Goal: Navigation & Orientation: Find specific page/section

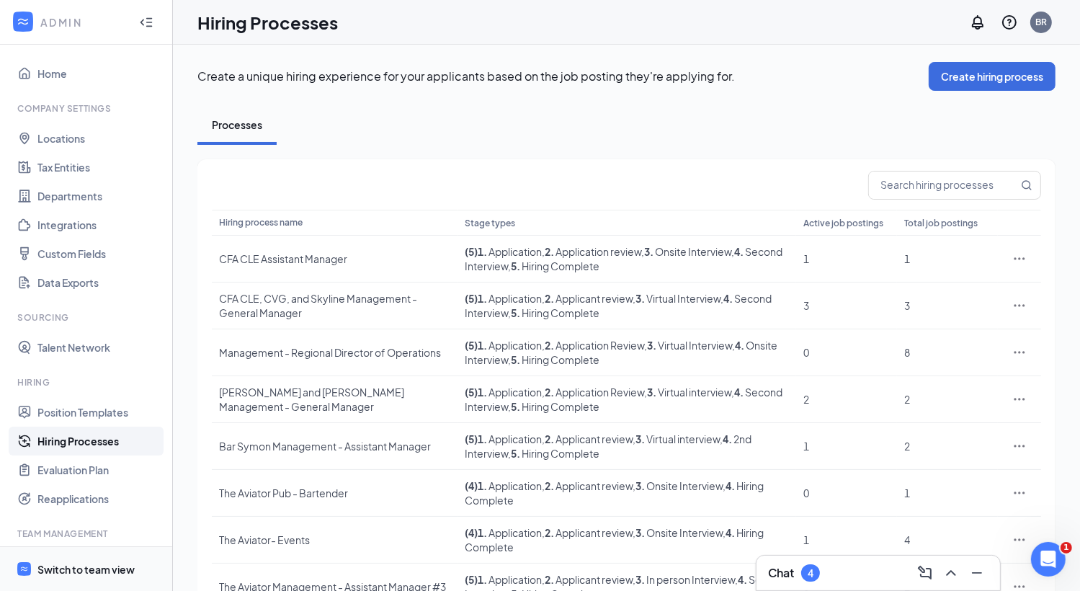
click at [62, 557] on span "Switch to team view" at bounding box center [98, 569] width 123 height 44
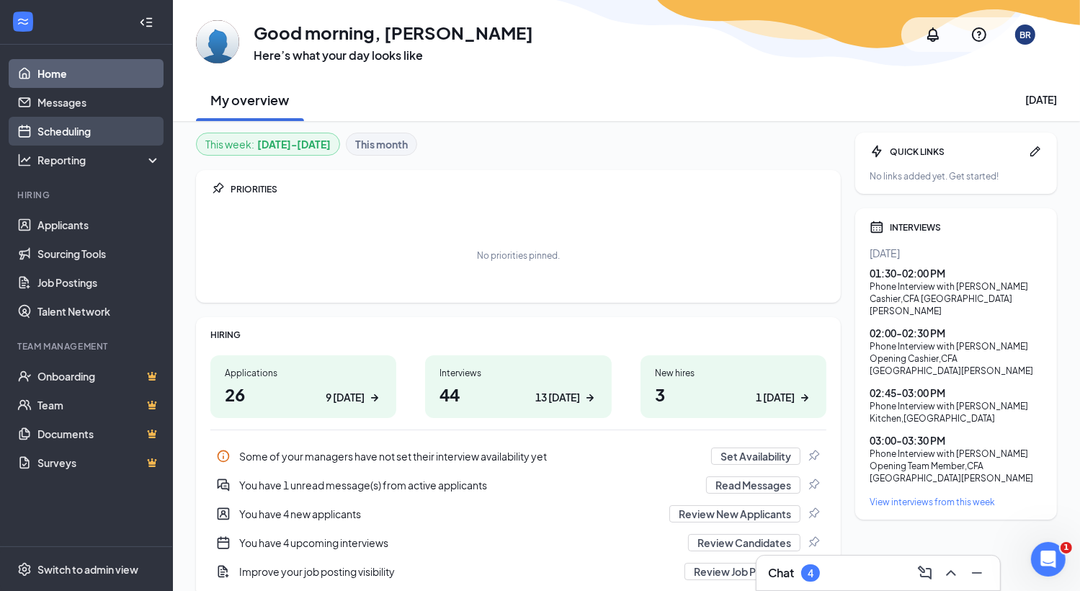
click at [94, 143] on link "Scheduling" at bounding box center [98, 131] width 123 height 29
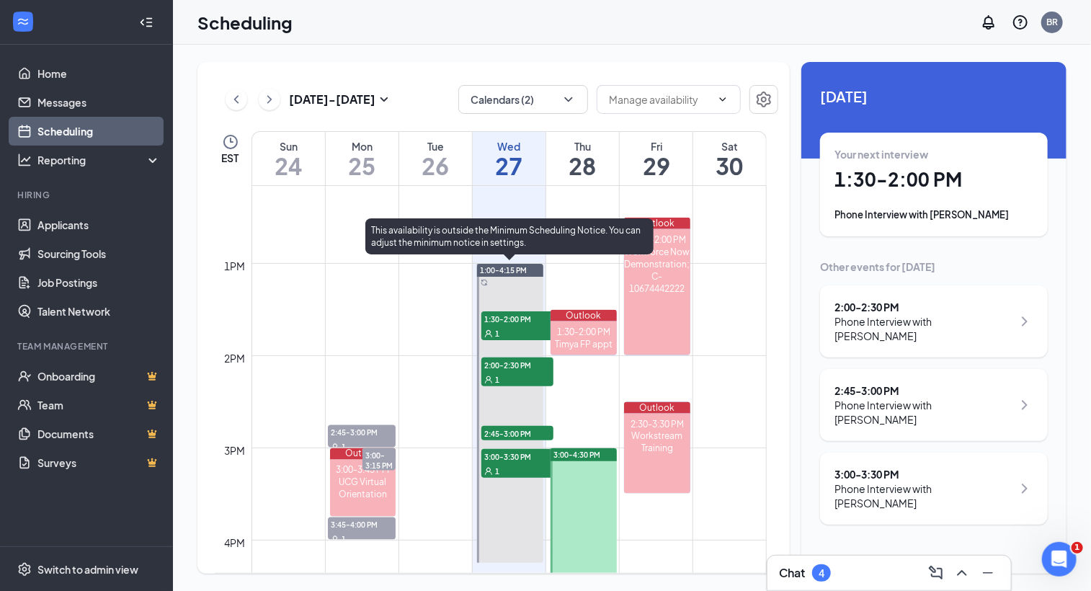
scroll to position [1179, 0]
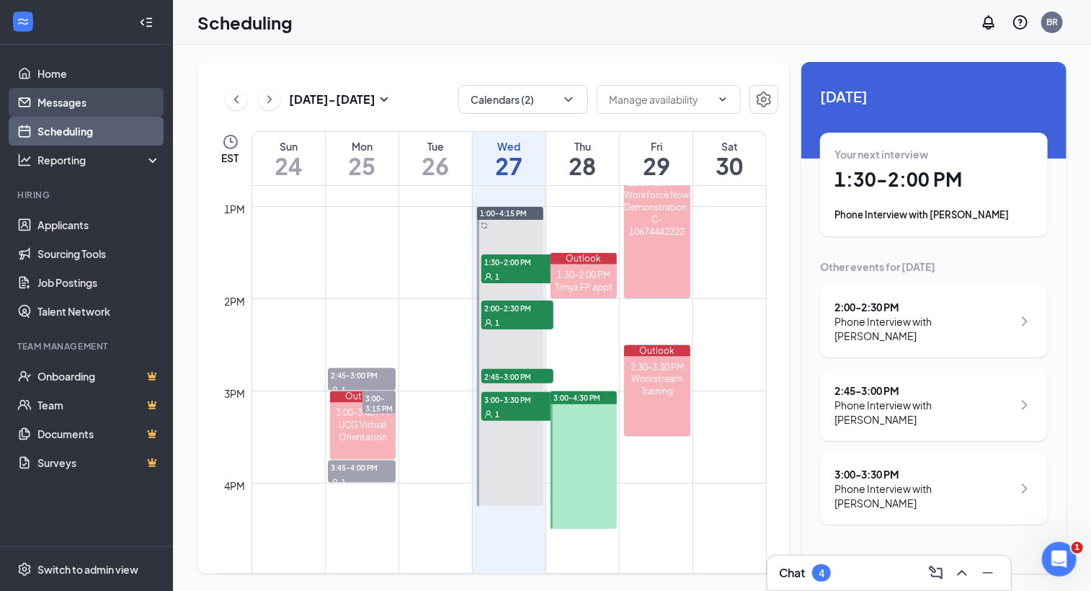
click at [74, 107] on link "Messages" at bounding box center [98, 102] width 123 height 29
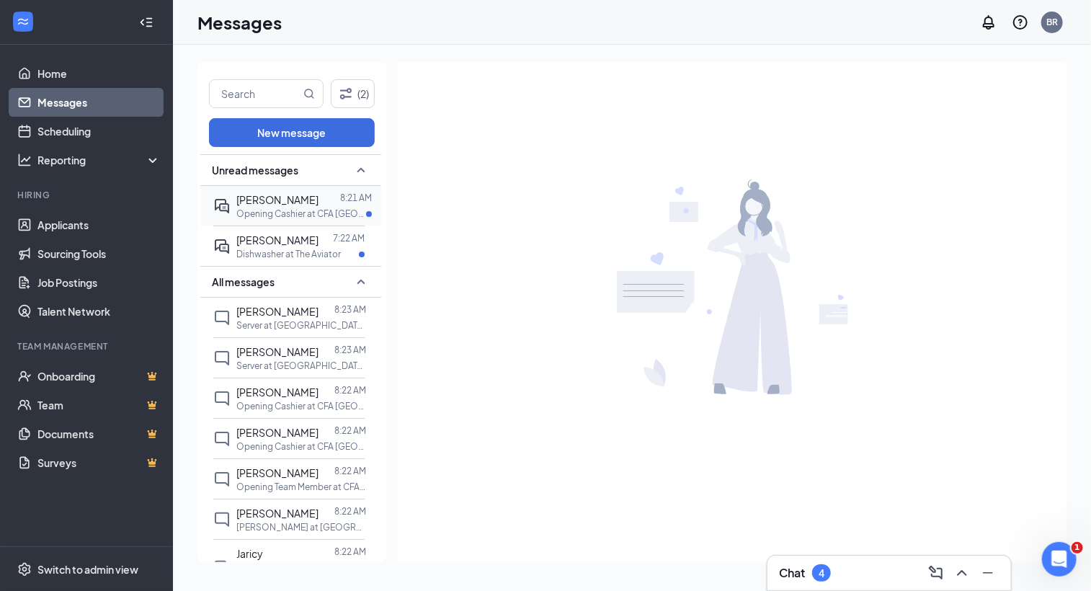
click at [285, 224] on div "[PERSON_NAME] 8:21 AM Opening Cashier at CFA [GEOGRAPHIC_DATA][PERSON_NAME]" at bounding box center [288, 206] width 151 height 40
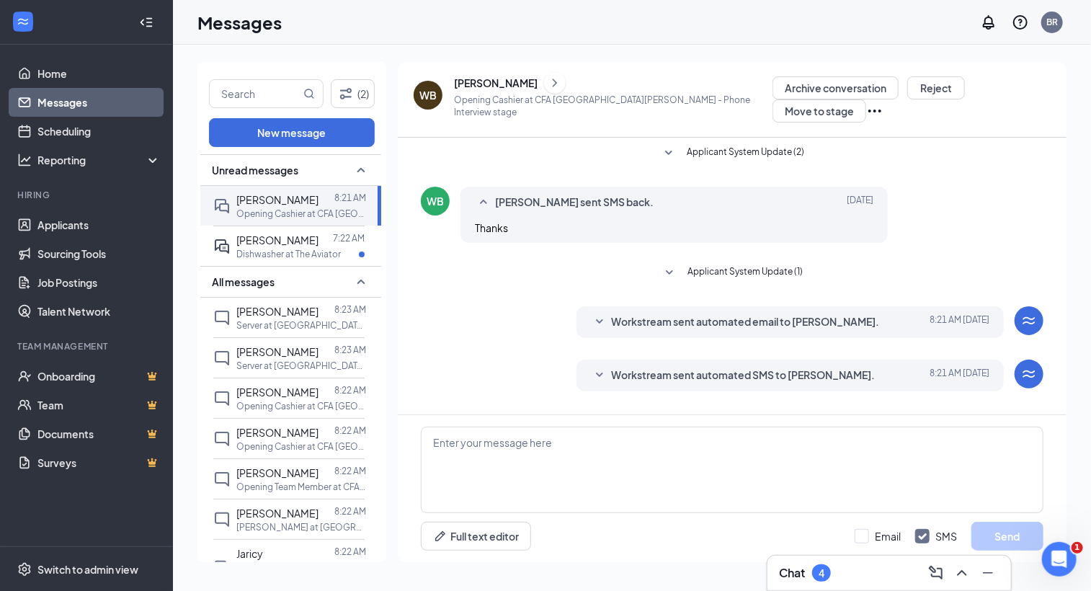
click at [688, 264] on span "Applicant System Update (1)" at bounding box center [744, 272] width 115 height 17
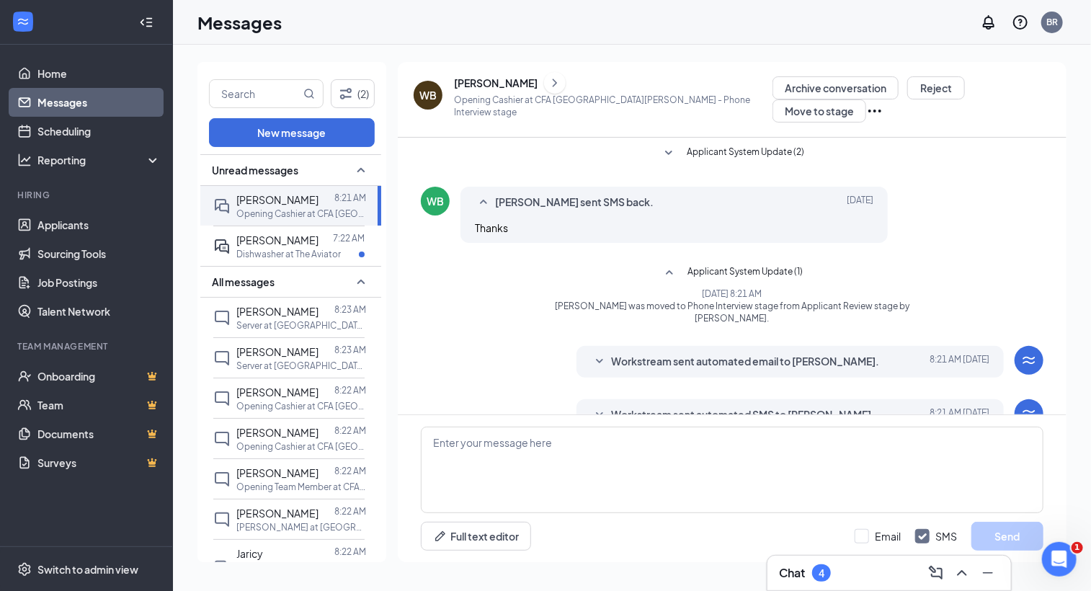
click at [688, 264] on span "Applicant System Update (1)" at bounding box center [744, 272] width 115 height 17
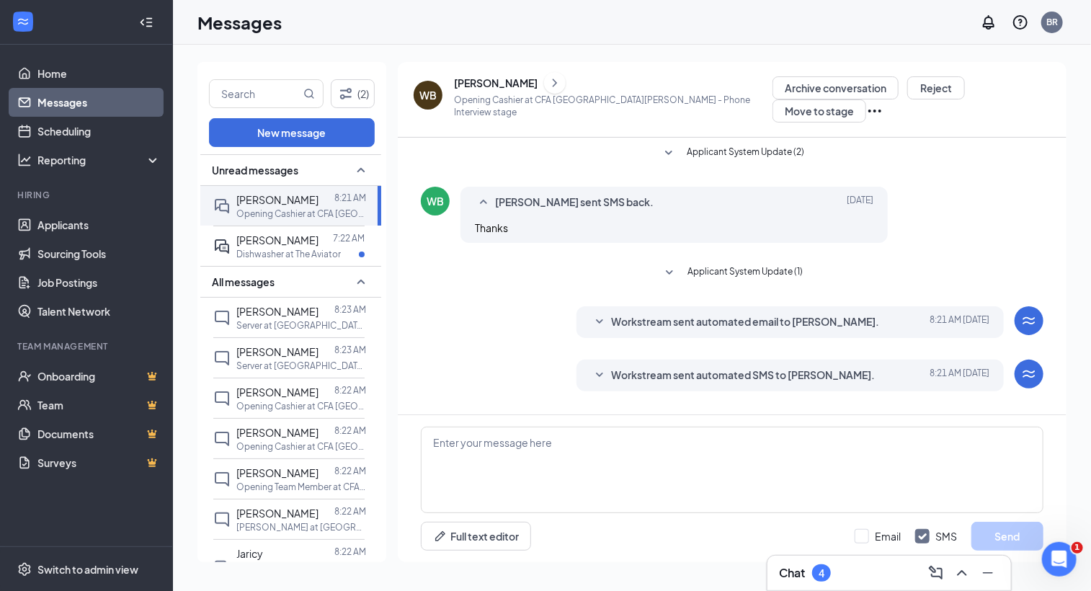
click at [651, 306] on div "Workstream sent automated email to [PERSON_NAME]. [DATE] 8:21 AM Hi [PERSON_NAM…" at bounding box center [789, 322] width 427 height 32
click at [655, 319] on span "Workstream sent automated email to [PERSON_NAME]." at bounding box center [745, 321] width 268 height 17
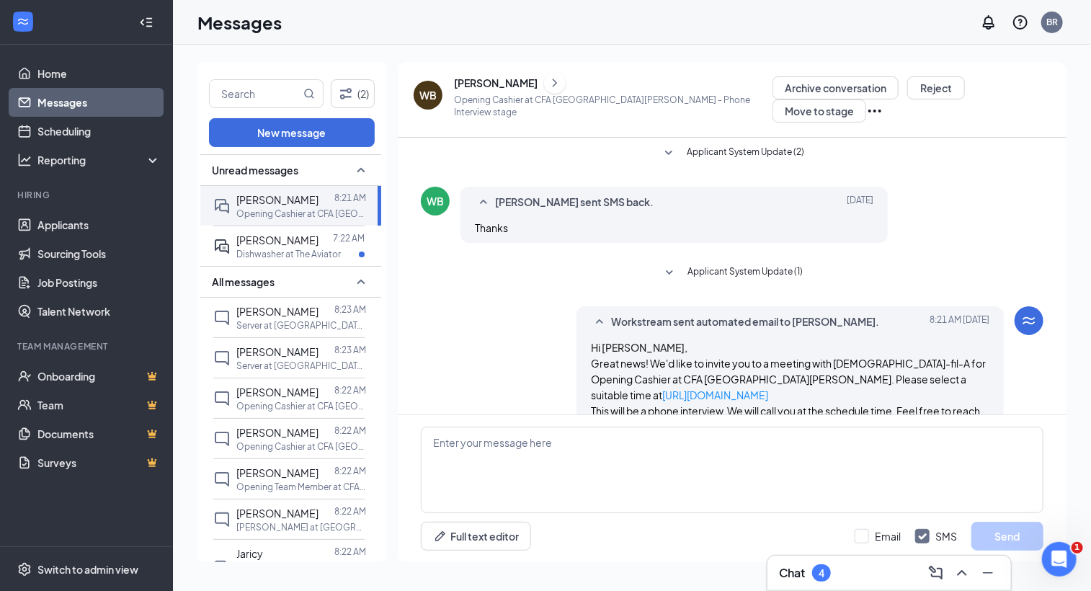
click at [658, 319] on span "Workstream sent automated email to [PERSON_NAME]." at bounding box center [745, 321] width 268 height 17
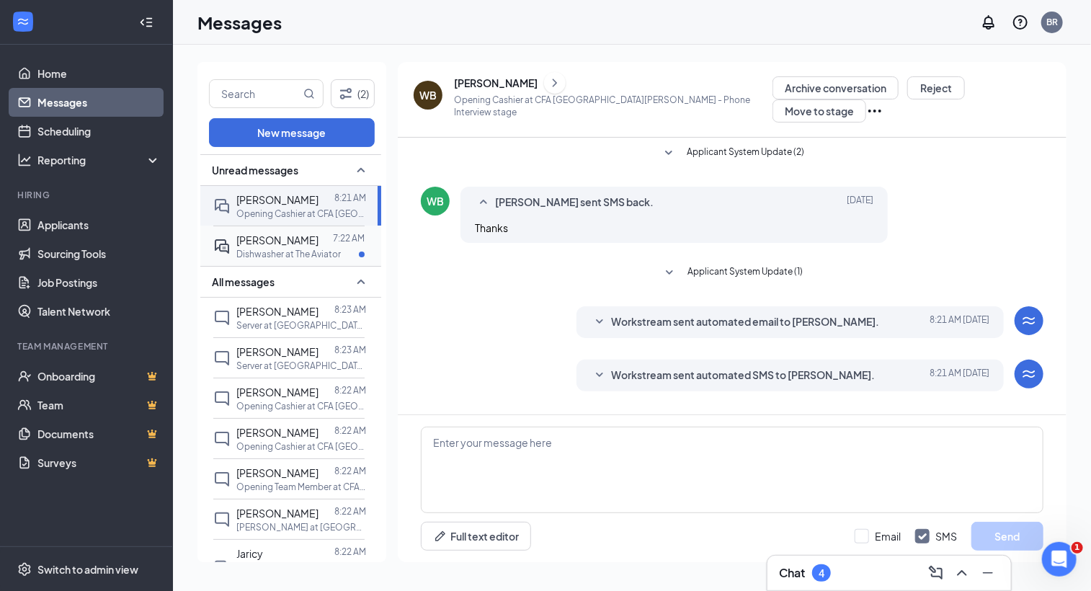
click at [293, 249] on p "Dishwasher at The Aviator" at bounding box center [288, 254] width 104 height 12
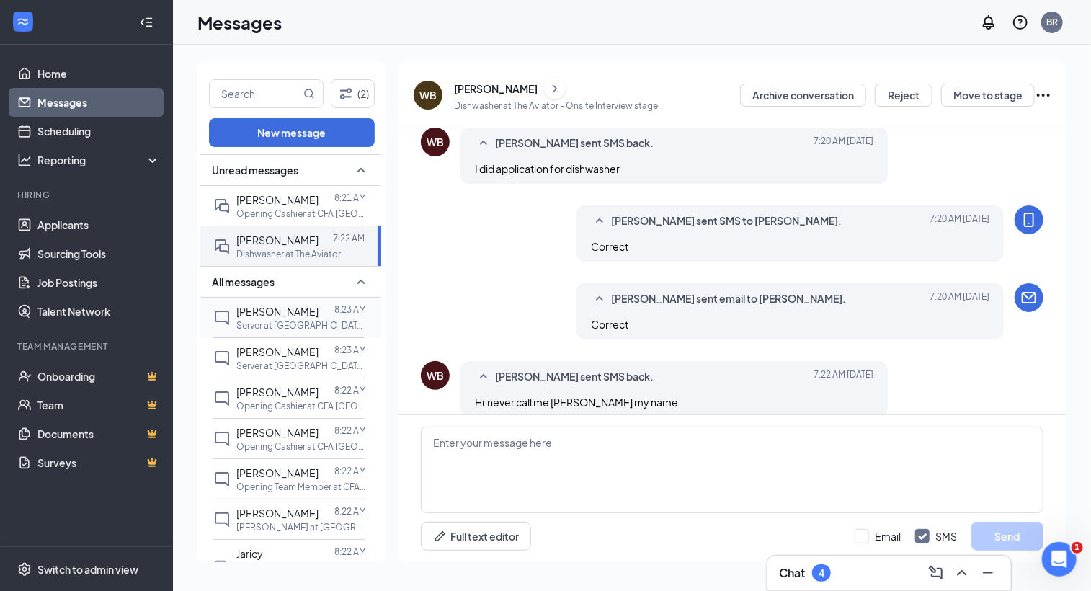
scroll to position [326, 0]
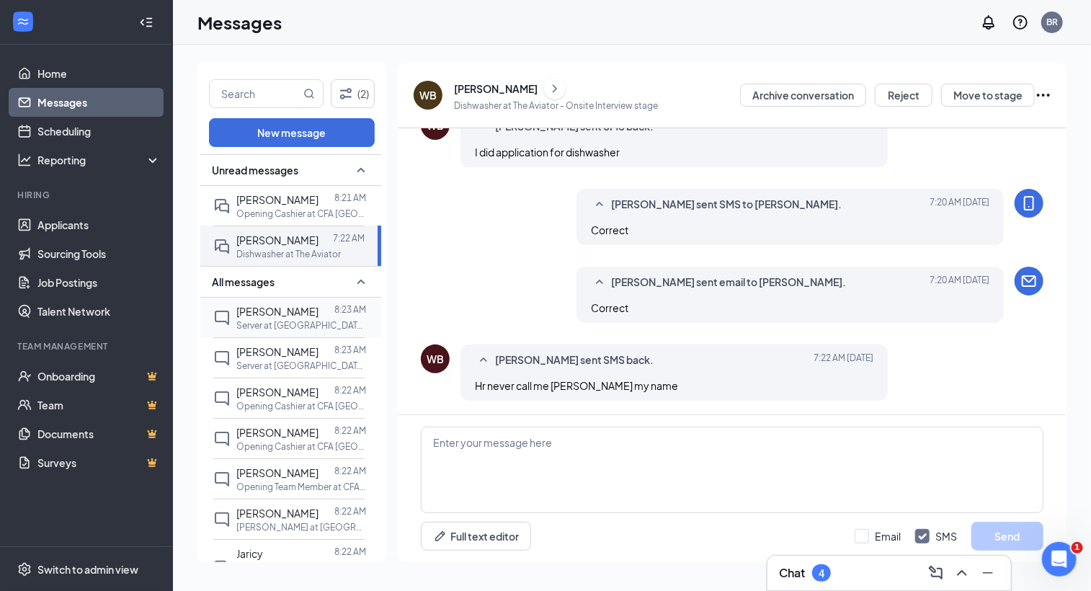
click at [294, 300] on div "[PERSON_NAME] 8:23 AM Server at [GEOGRAPHIC_DATA][PERSON_NAME]" at bounding box center [288, 318] width 151 height 40
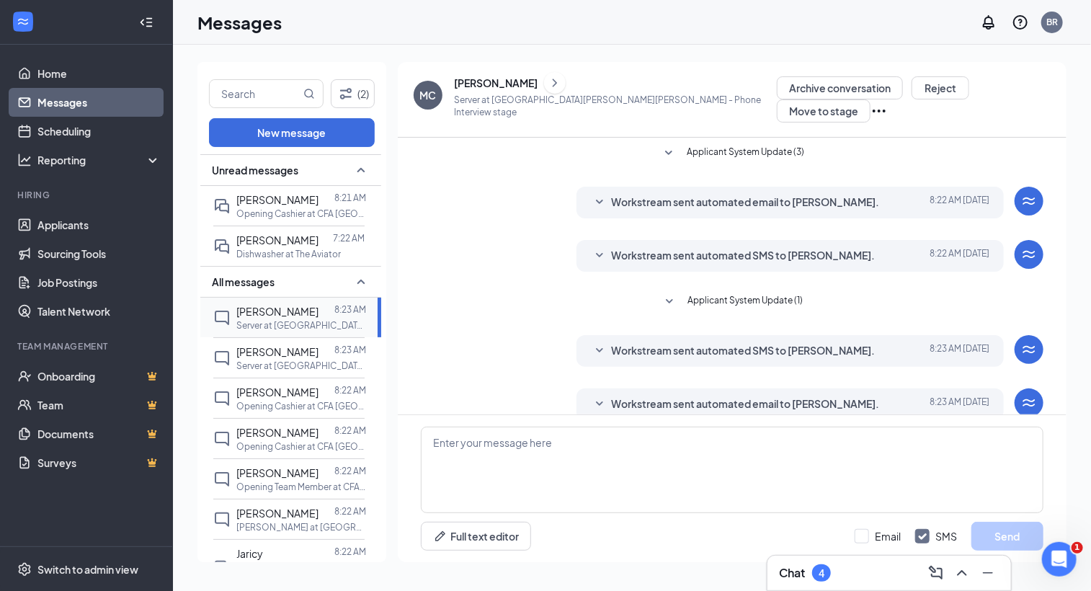
scroll to position [14, 0]
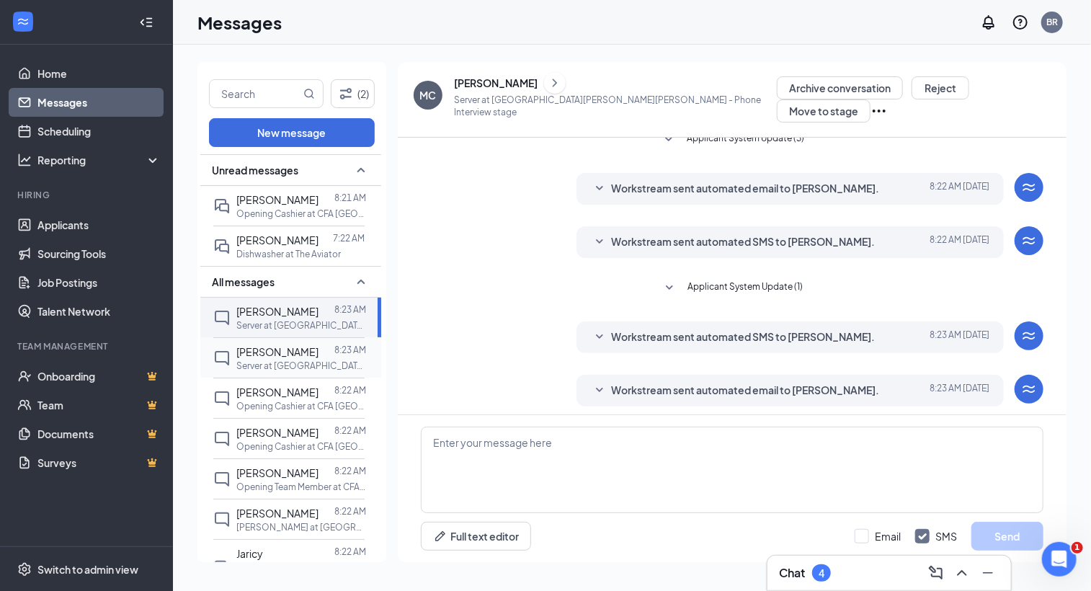
click at [288, 360] on p "Server at [GEOGRAPHIC_DATA][PERSON_NAME]" at bounding box center [301, 366] width 130 height 12
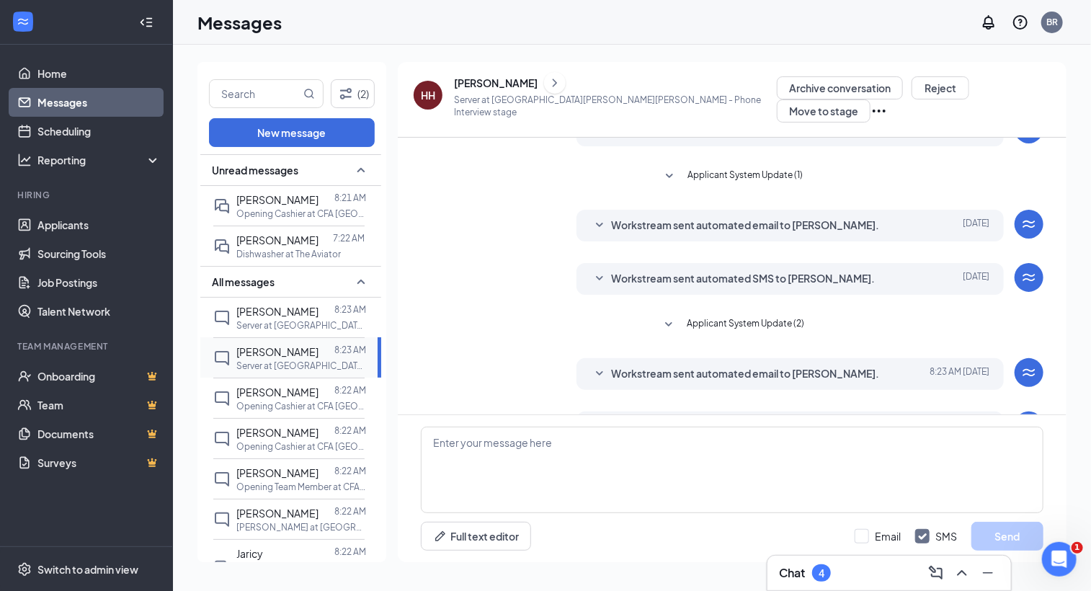
scroll to position [220, 0]
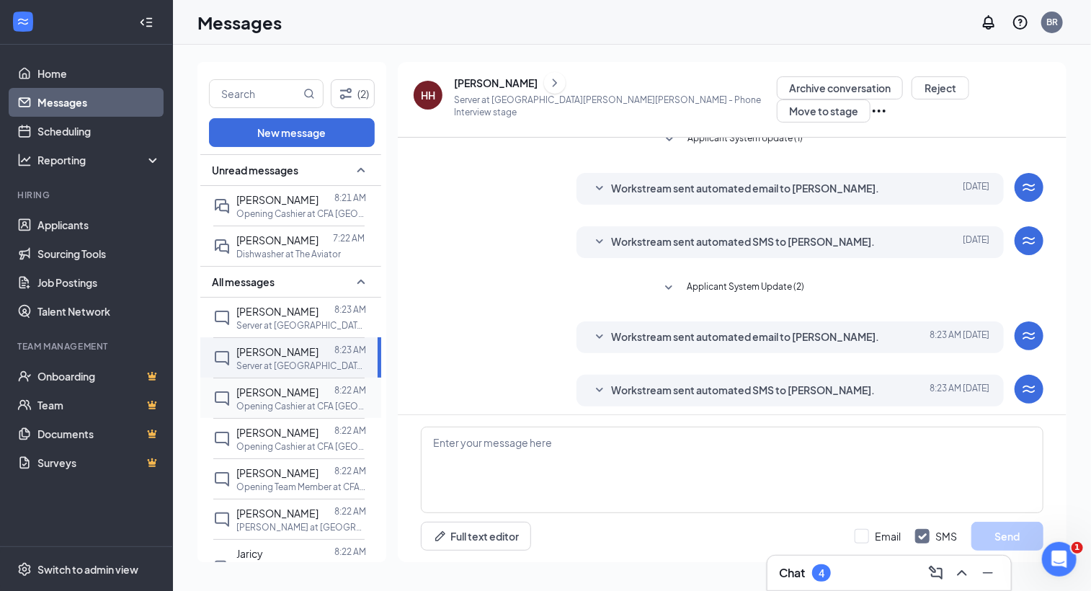
click at [287, 392] on span "[PERSON_NAME]" at bounding box center [277, 392] width 82 height 13
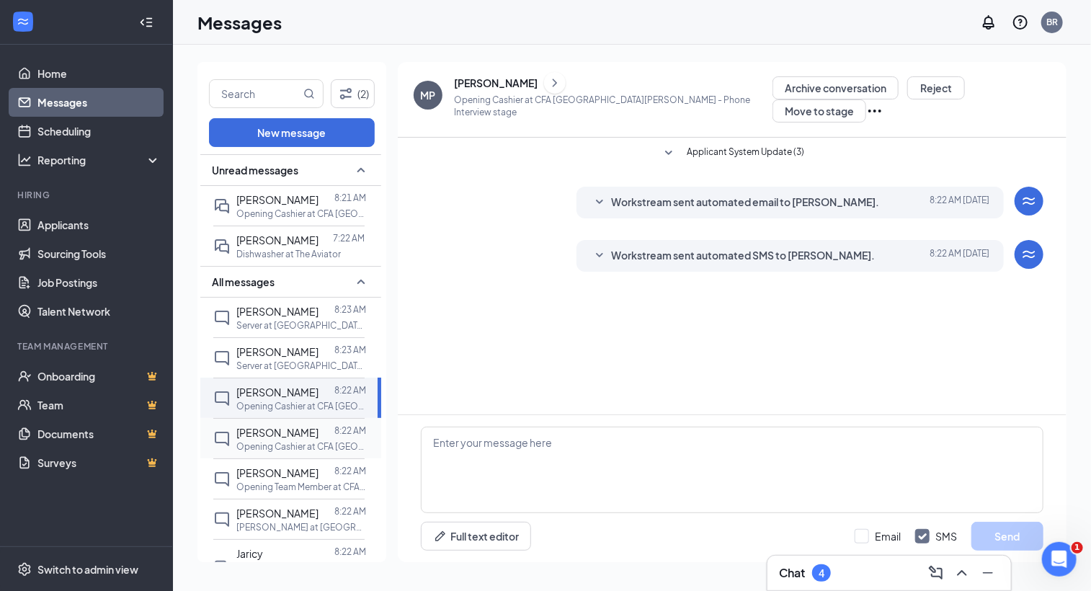
click at [282, 429] on span "[PERSON_NAME]" at bounding box center [277, 432] width 82 height 13
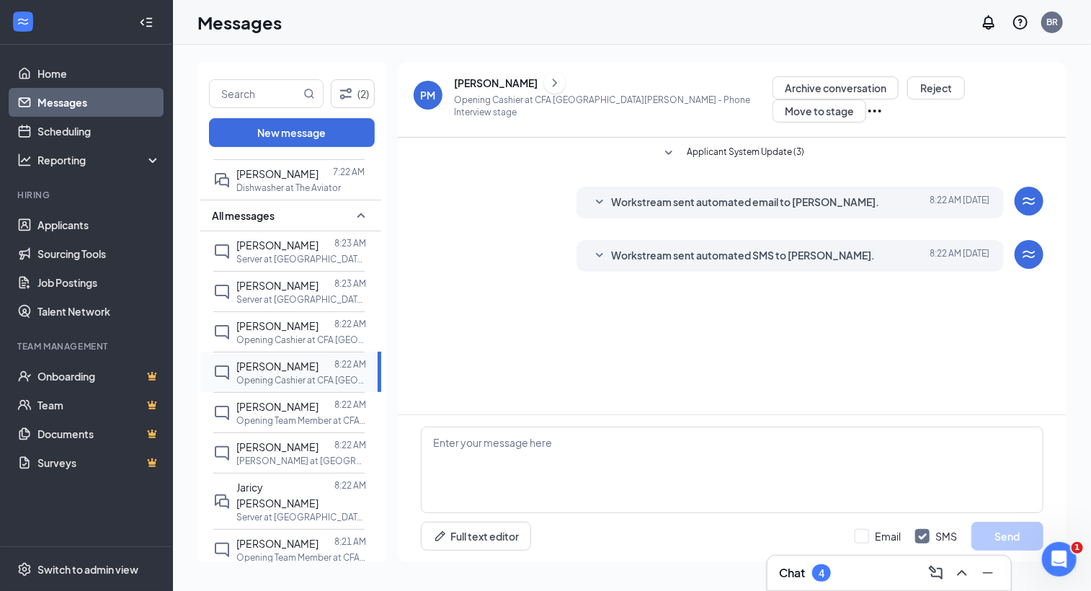
scroll to position [141, 0]
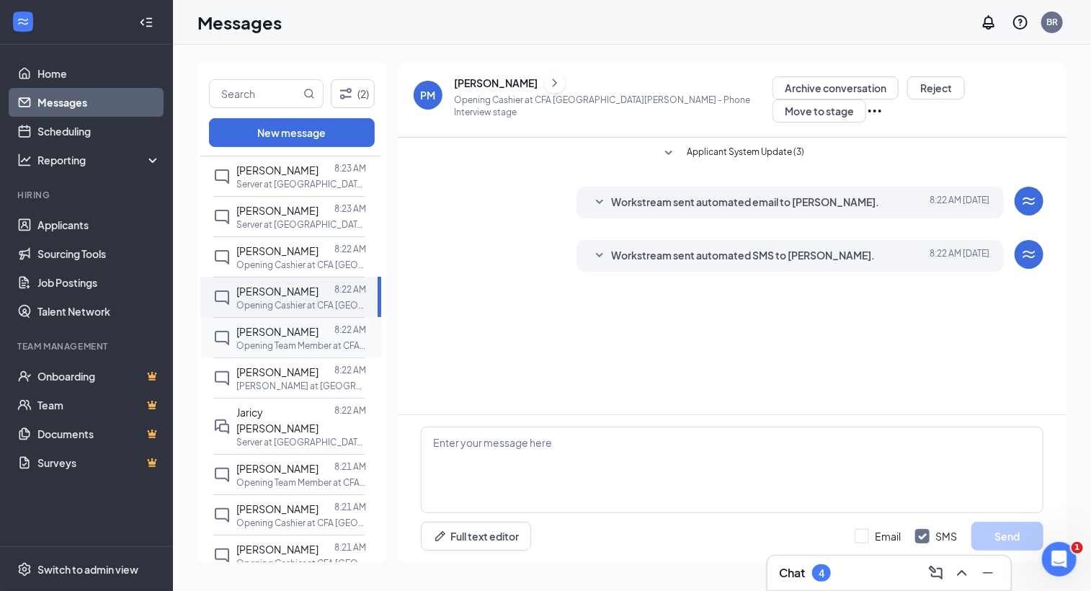
click at [305, 339] on p "Opening Team Member at CFA [GEOGRAPHIC_DATA][PERSON_NAME]" at bounding box center [301, 345] width 130 height 12
click at [308, 380] on p "[PERSON_NAME] at [GEOGRAPHIC_DATA][PERSON_NAME]" at bounding box center [301, 386] width 130 height 12
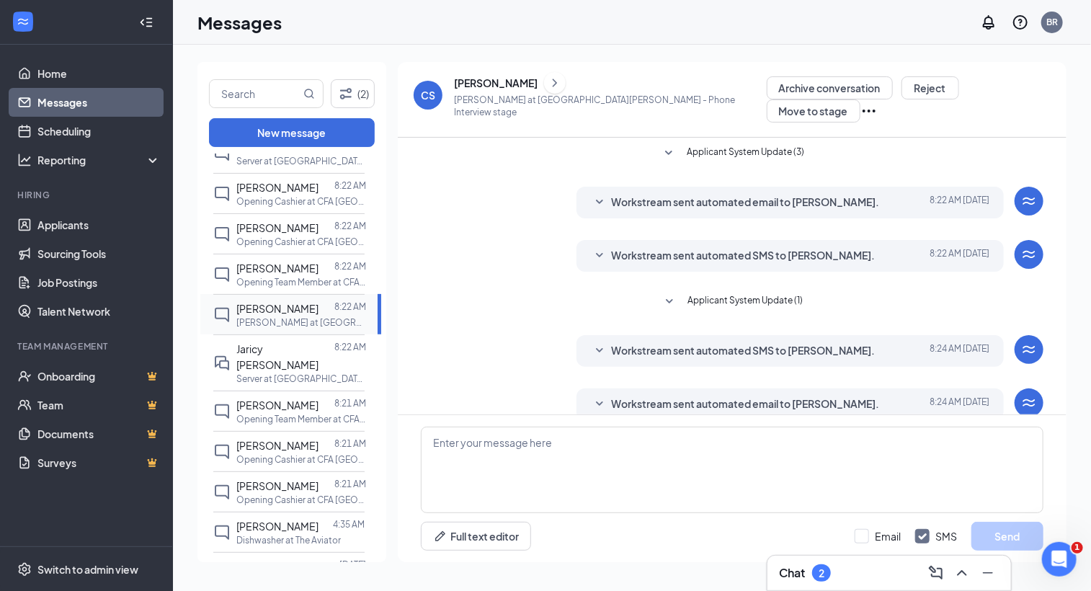
scroll to position [14, 0]
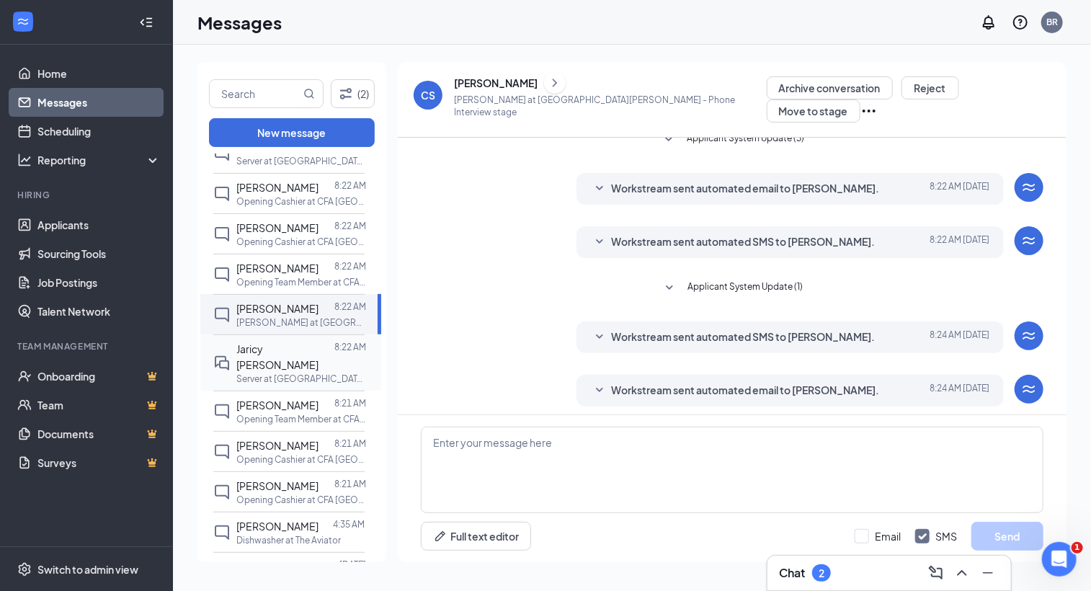
click at [334, 344] on div at bounding box center [334, 357] width 0 height 32
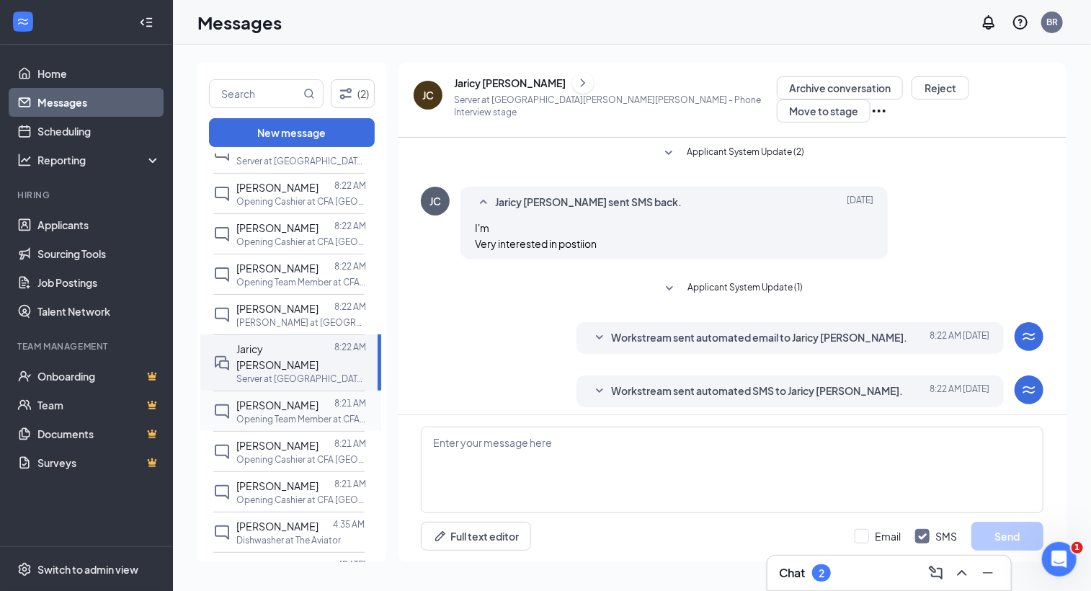
scroll to position [1, 0]
click at [319, 397] on div at bounding box center [327, 405] width 16 height 16
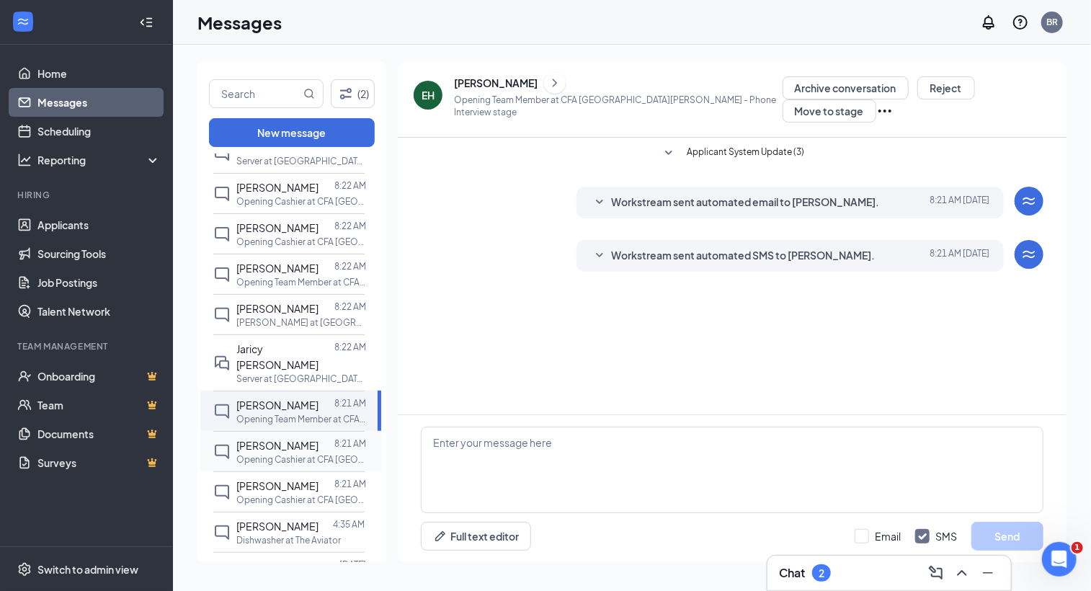
click at [306, 453] on p "Opening Cashier at CFA [GEOGRAPHIC_DATA][PERSON_NAME]" at bounding box center [301, 459] width 130 height 12
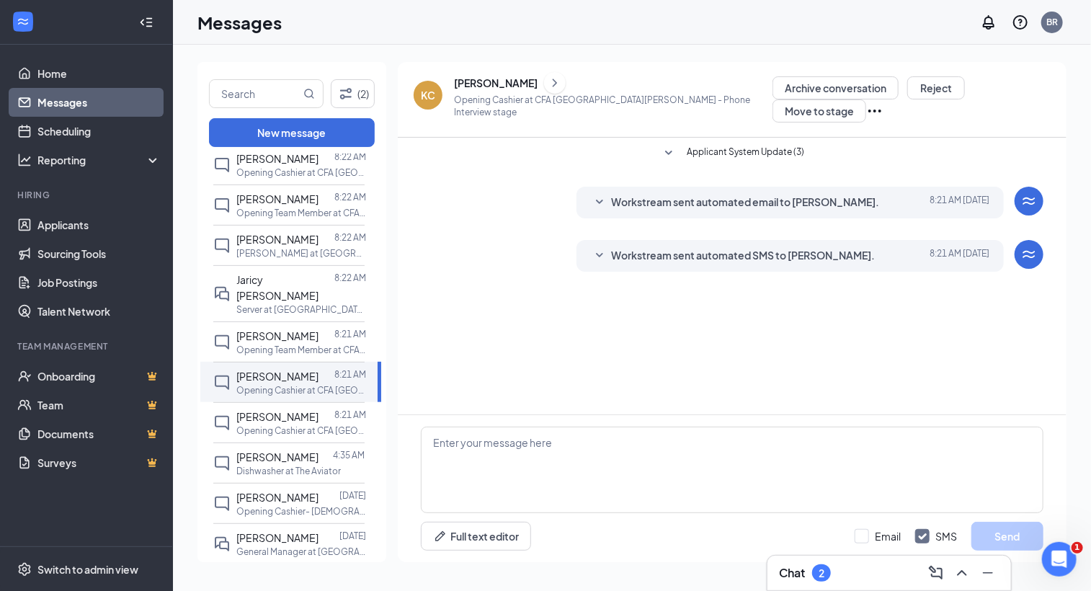
scroll to position [386, 0]
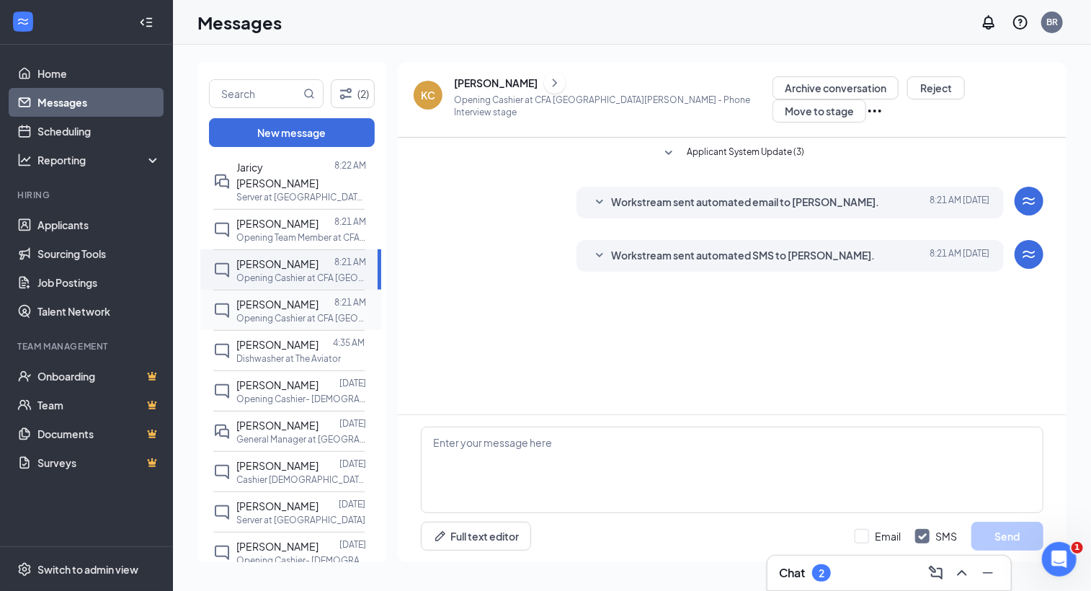
click at [337, 311] on div "[PERSON_NAME] 8:21 AM Opening Cashier at CFA [GEOGRAPHIC_DATA][PERSON_NAME]" at bounding box center [288, 310] width 151 height 40
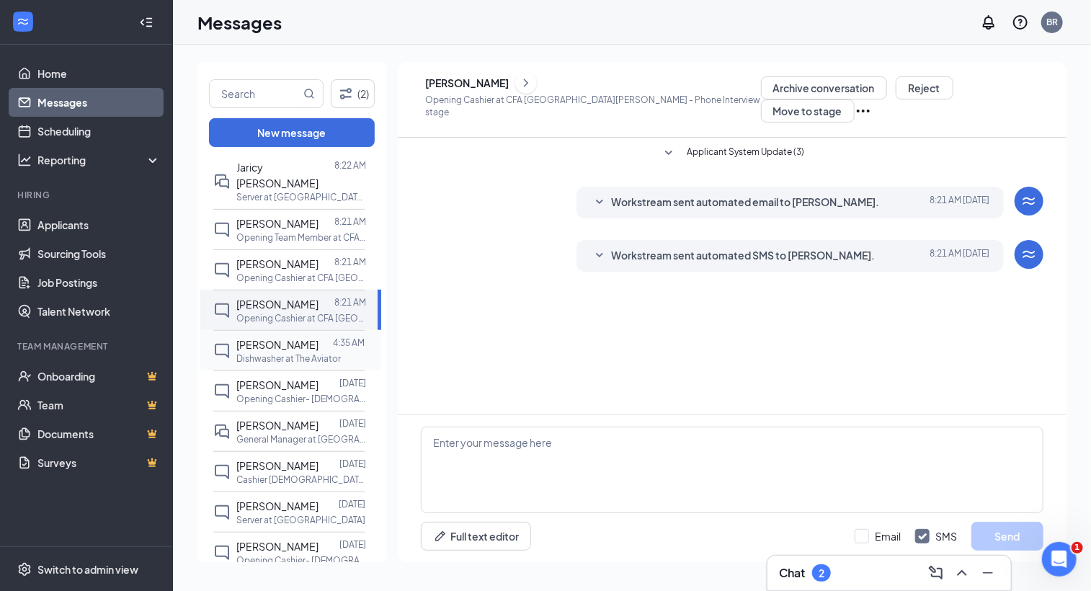
click at [319, 352] on p "Dishwasher at The Aviator" at bounding box center [288, 358] width 104 height 12
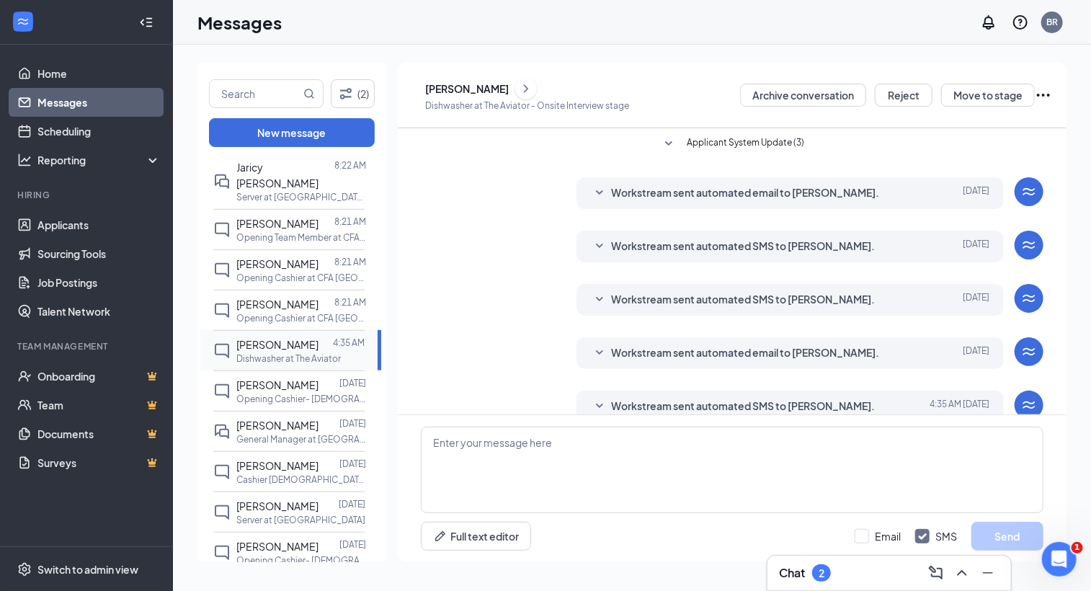
scroll to position [75, 0]
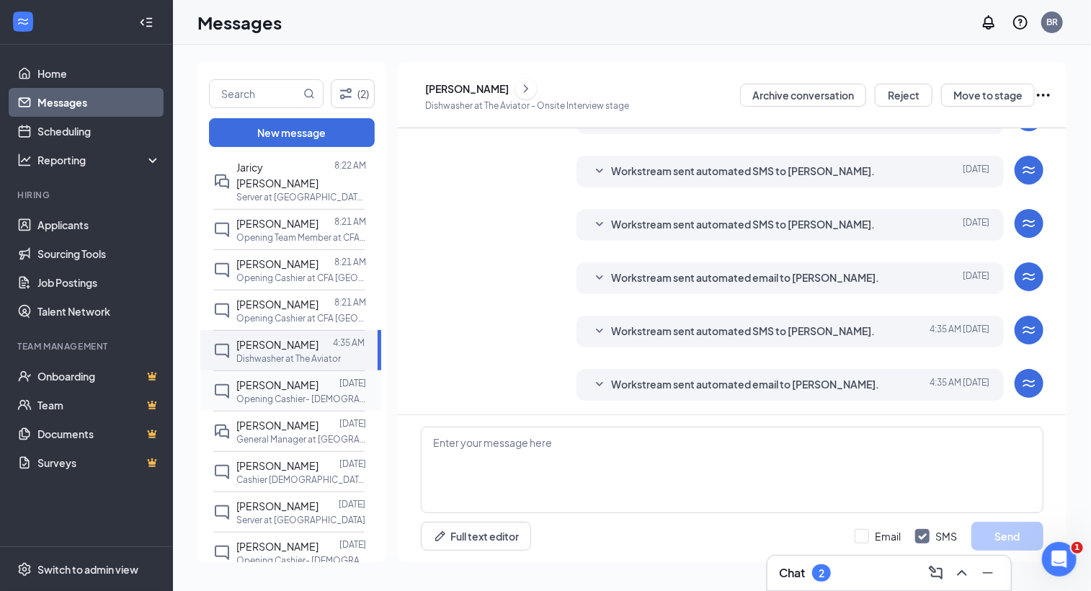
click at [308, 393] on p "Opening Cashier- [DEMOGRAPHIC_DATA]-fil-A at [GEOGRAPHIC_DATA]" at bounding box center [301, 399] width 130 height 12
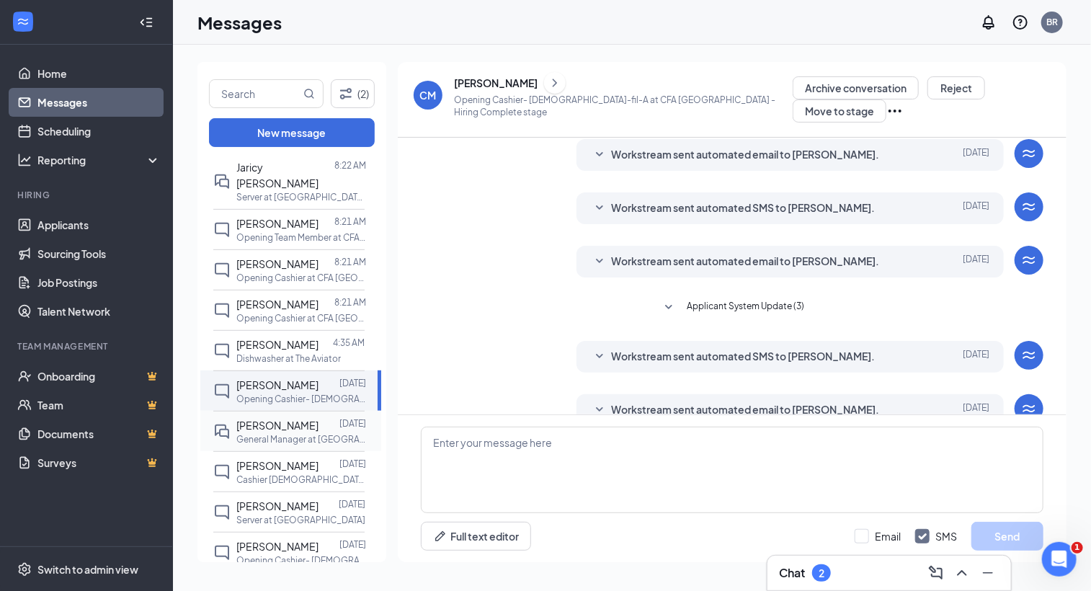
scroll to position [166, 0]
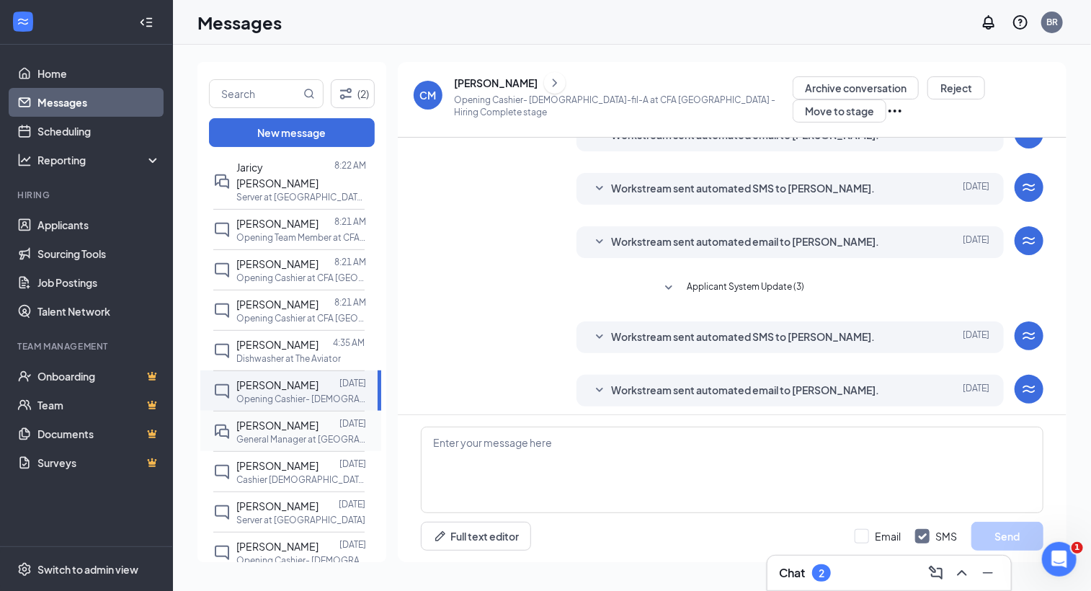
click at [303, 433] on p "General Manager at [GEOGRAPHIC_DATA]" at bounding box center [301, 439] width 130 height 12
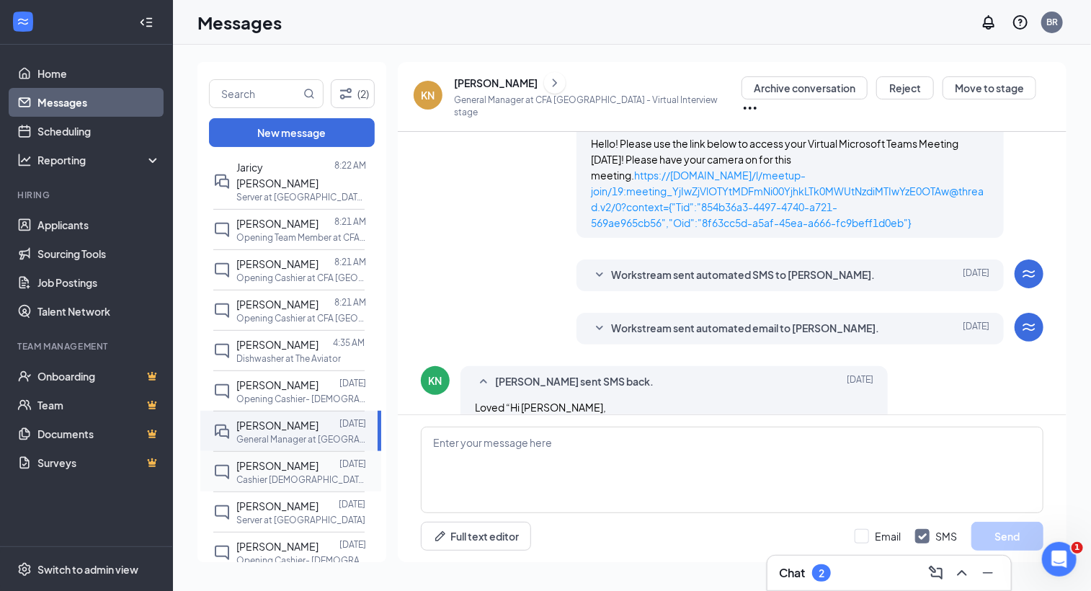
scroll to position [444, 0]
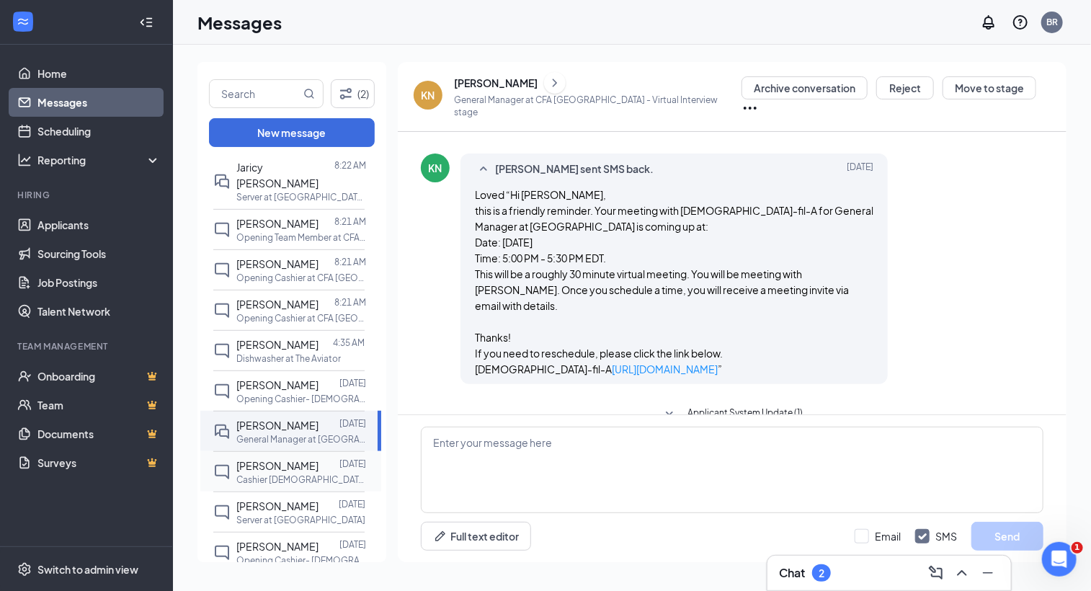
click at [303, 459] on span "[PERSON_NAME]" at bounding box center [277, 465] width 82 height 13
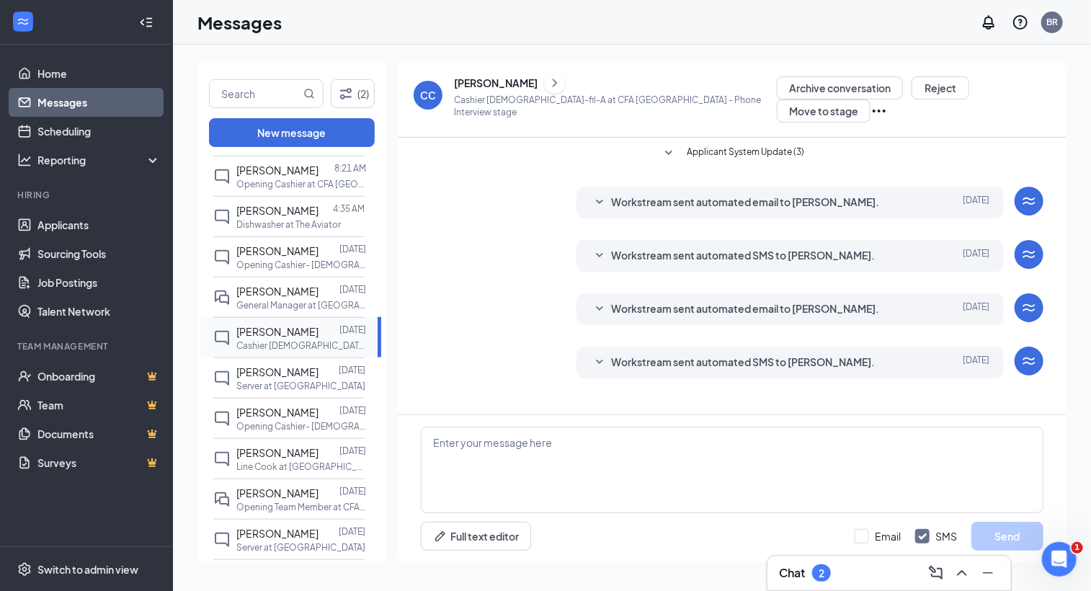
scroll to position [559, 0]
click at [317, 335] on div "[PERSON_NAME] [DATE] Server at [GEOGRAPHIC_DATA] Hospitality" at bounding box center [288, 339] width 151 height 40
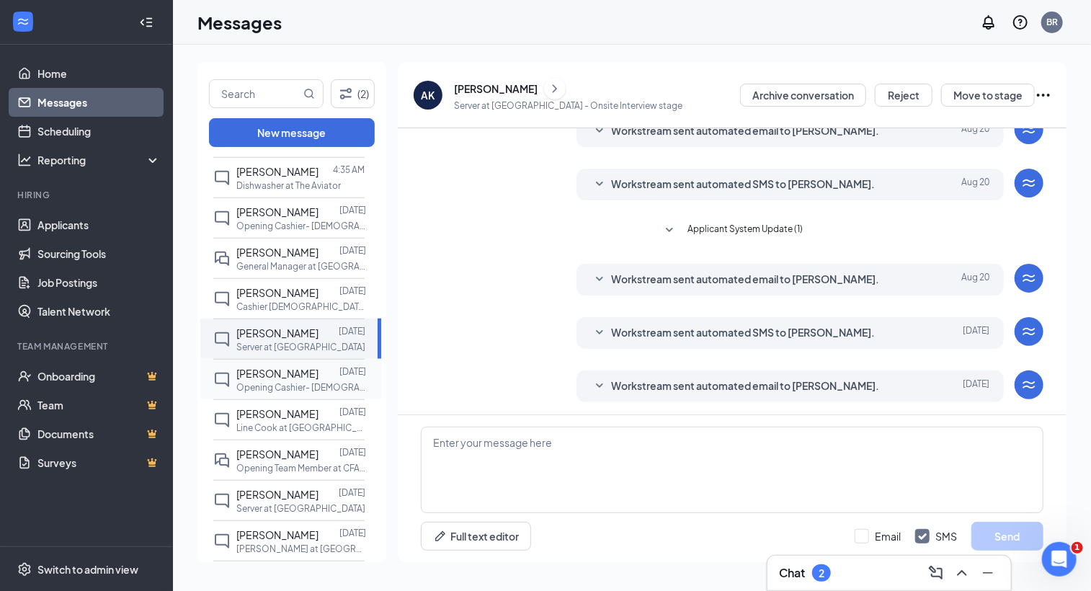
scroll to position [281, 0]
click at [319, 365] on div at bounding box center [329, 373] width 21 height 16
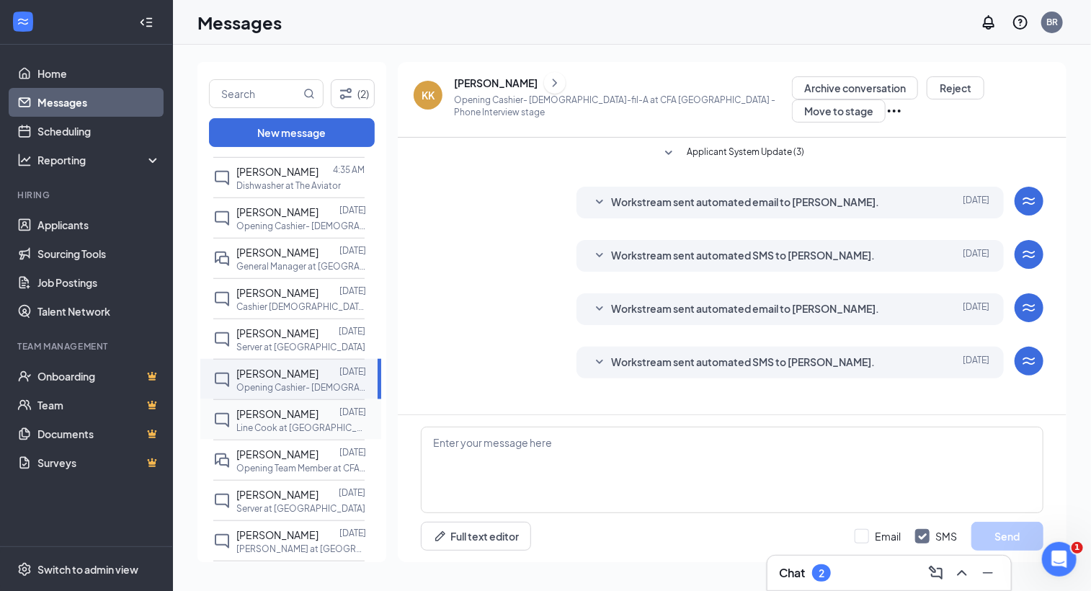
click at [290, 399] on div "[PERSON_NAME] [DATE] Line Cook at [GEOGRAPHIC_DATA]" at bounding box center [288, 419] width 151 height 40
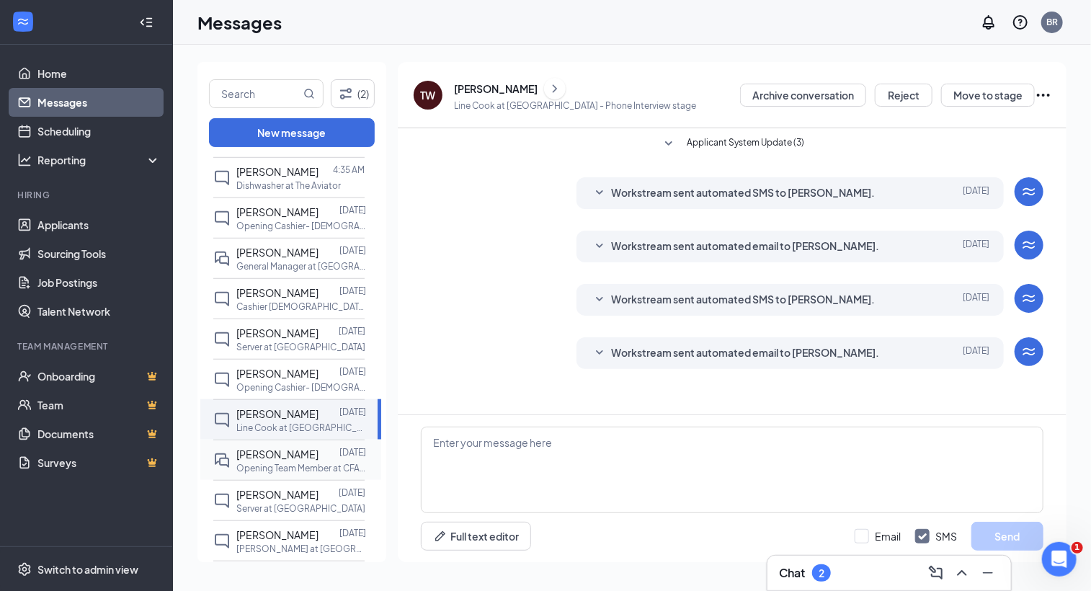
click at [284, 447] on span "[PERSON_NAME]" at bounding box center [277, 453] width 82 height 13
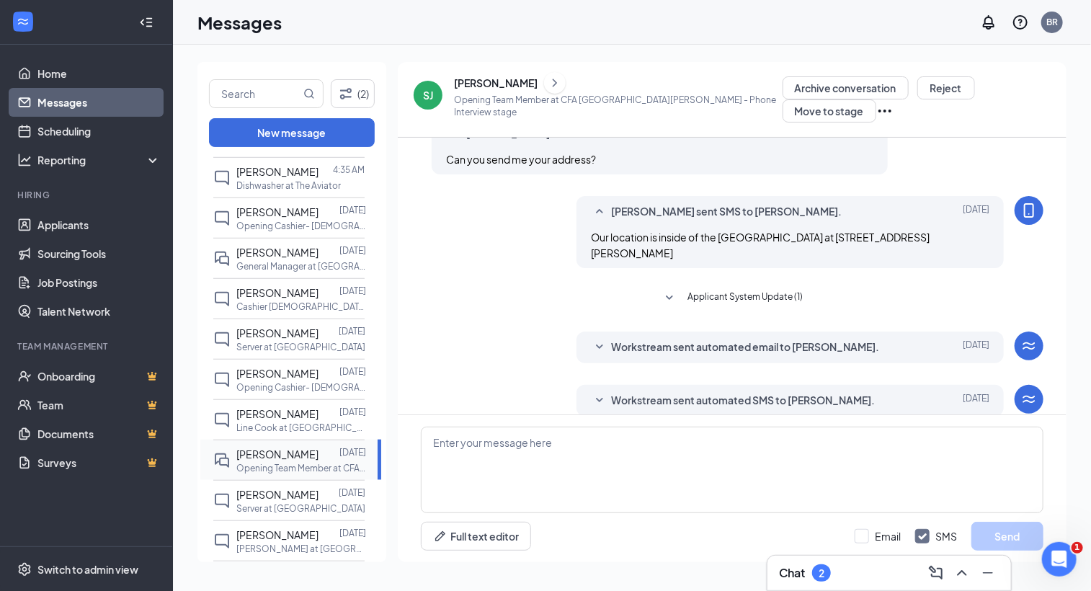
scroll to position [509, 0]
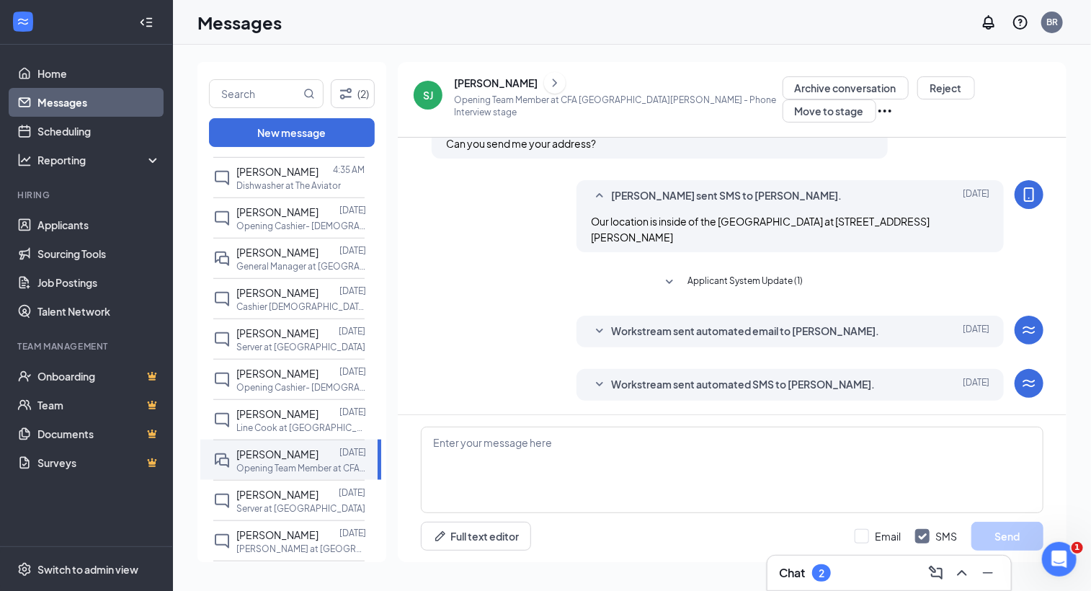
click at [611, 335] on span "Workstream sent automated email to [PERSON_NAME]." at bounding box center [745, 331] width 268 height 17
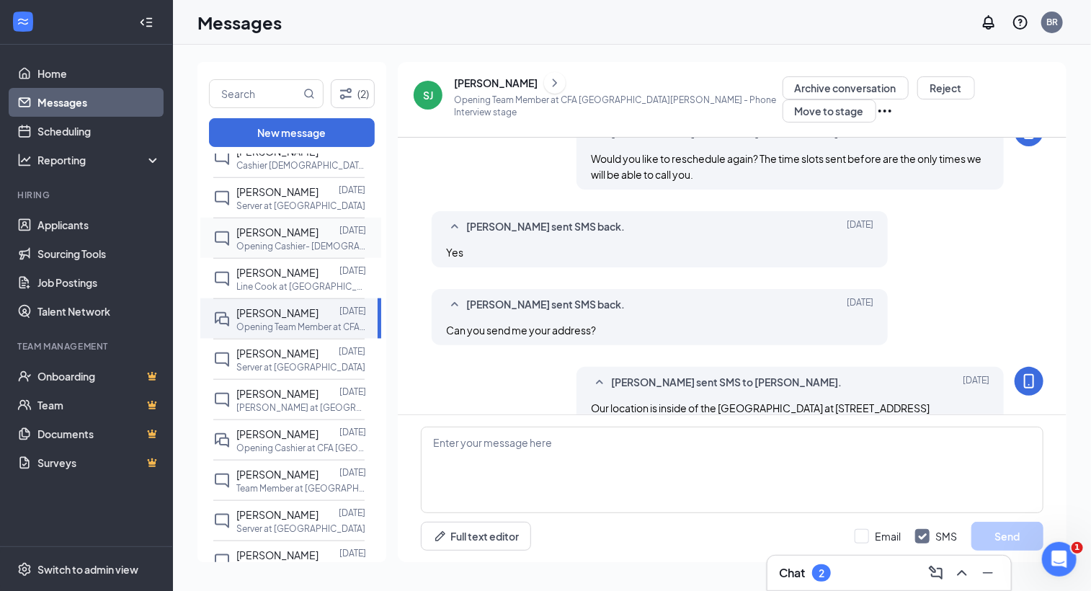
scroll to position [748, 0]
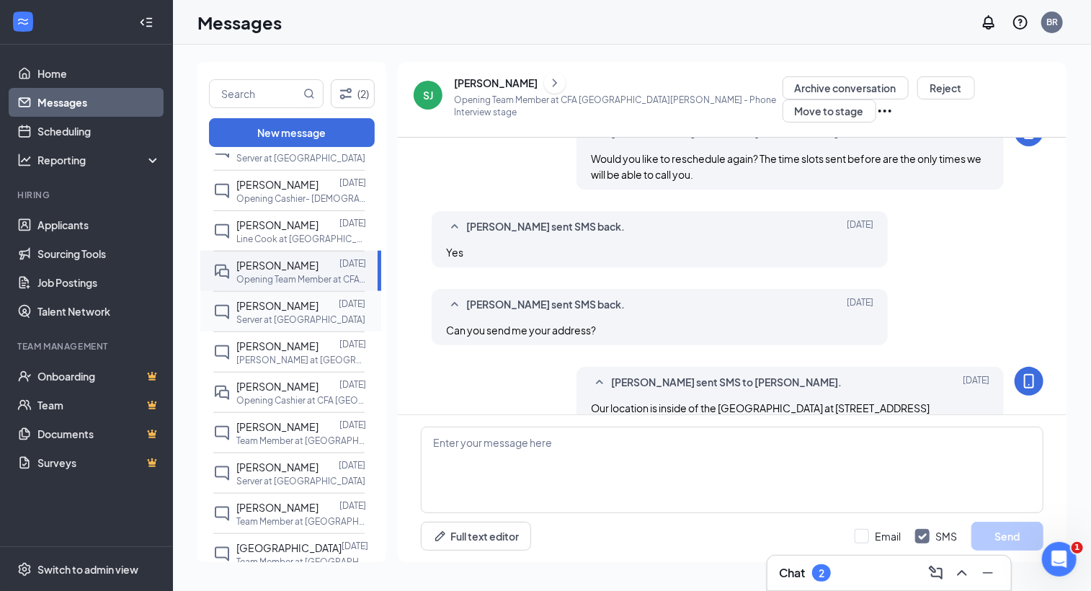
click at [285, 313] on p "Server at [GEOGRAPHIC_DATA]" at bounding box center [300, 319] width 129 height 12
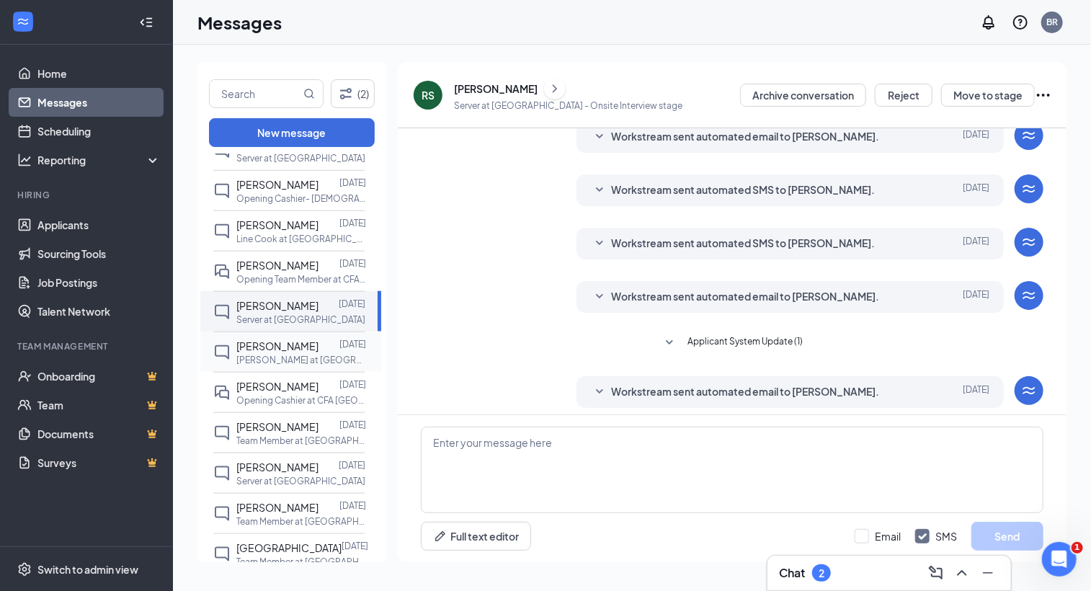
scroll to position [117, 0]
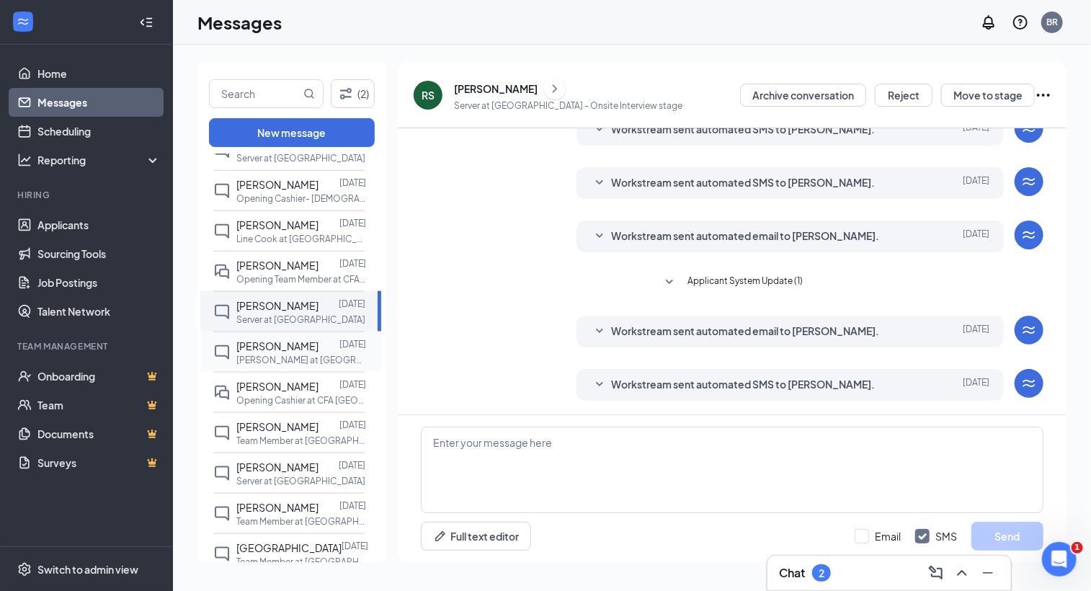
click at [284, 339] on span "[PERSON_NAME]" at bounding box center [277, 345] width 82 height 13
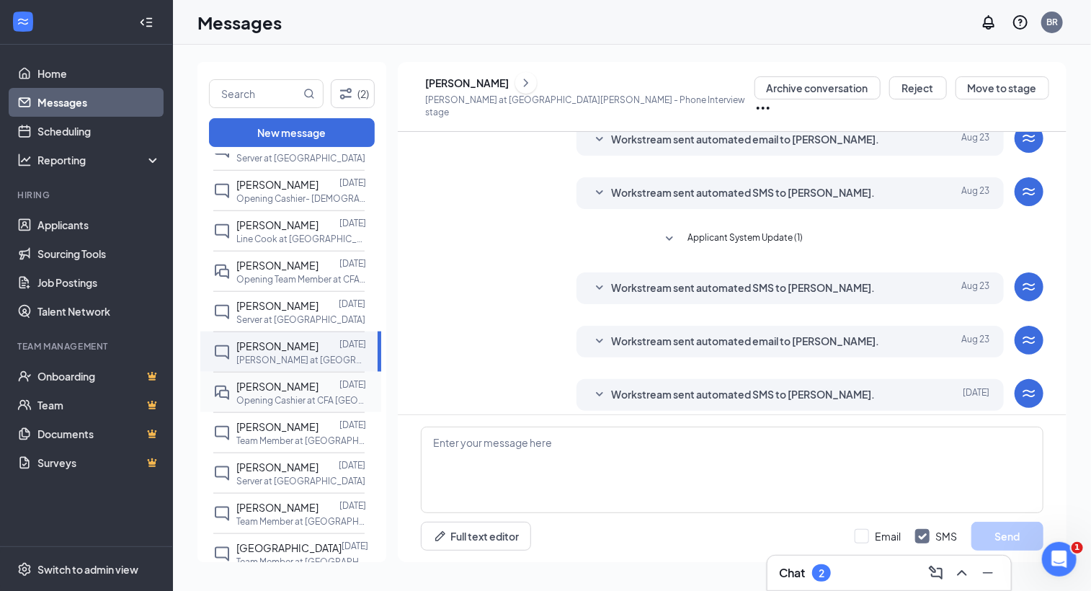
scroll to position [120, 0]
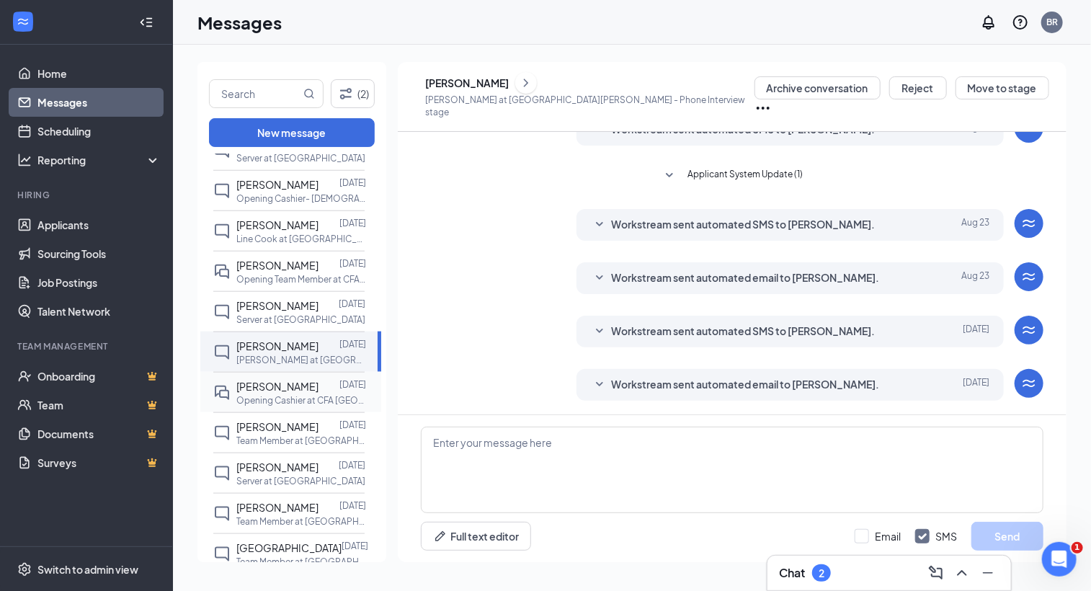
click at [277, 380] on span "[PERSON_NAME]" at bounding box center [277, 386] width 82 height 13
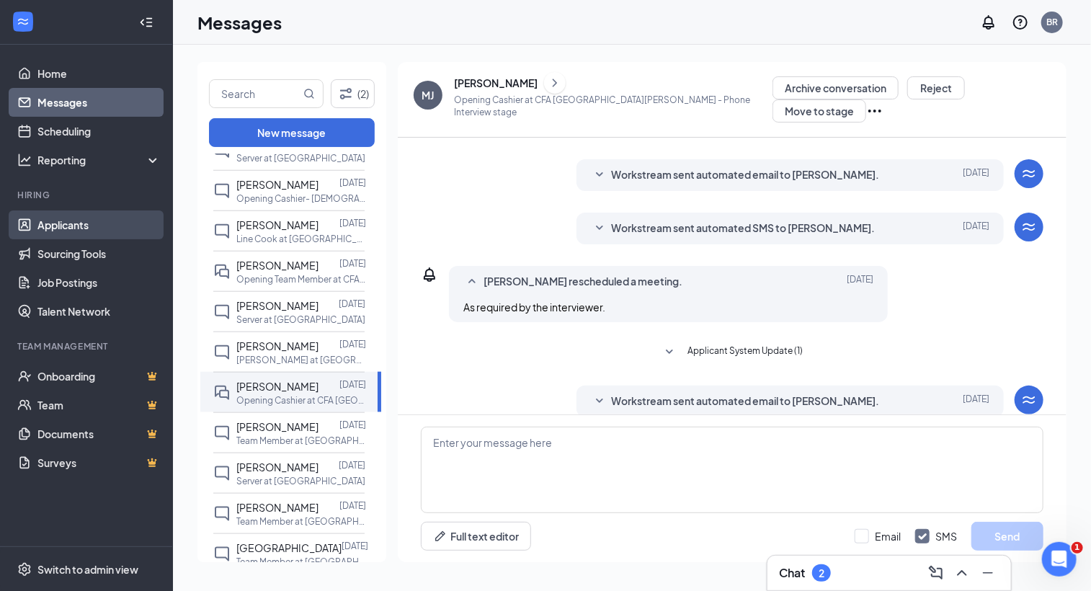
click at [51, 234] on link "Applicants" at bounding box center [98, 224] width 123 height 29
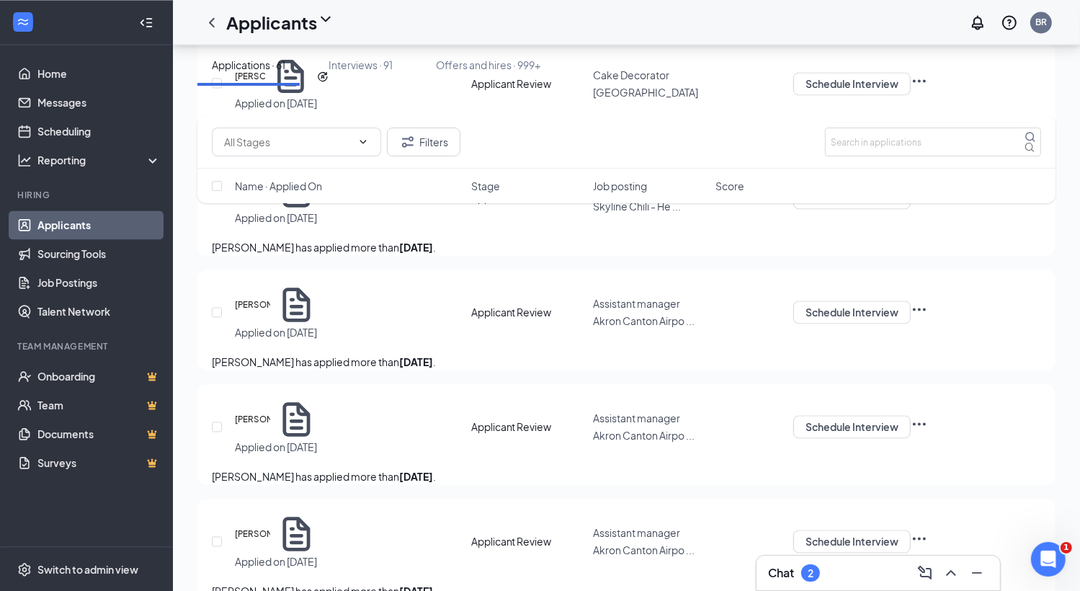
scroll to position [2772, 0]
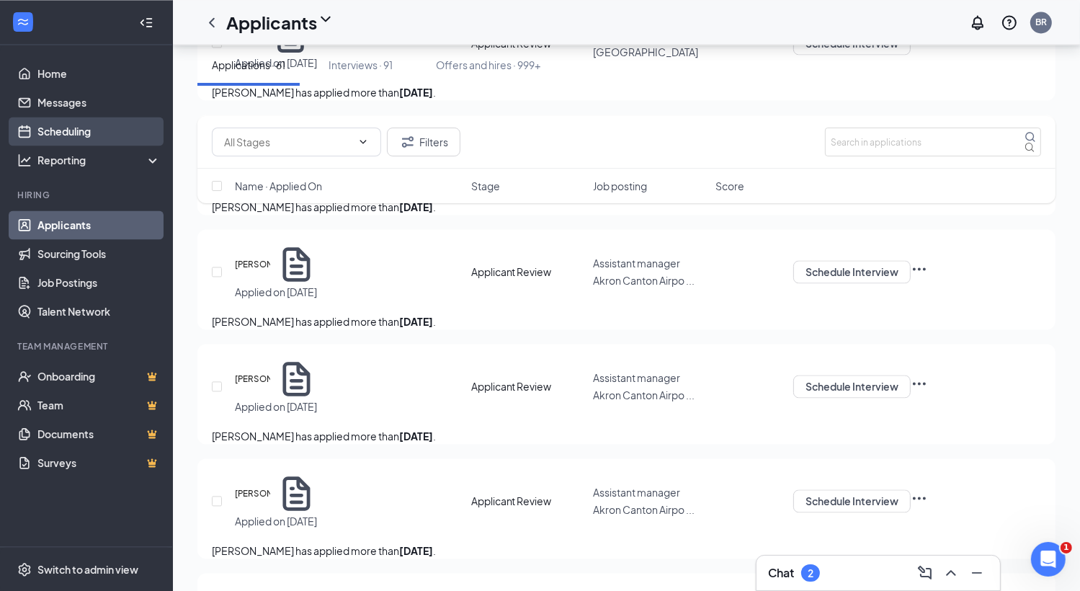
click at [103, 130] on link "Scheduling" at bounding box center [98, 131] width 123 height 29
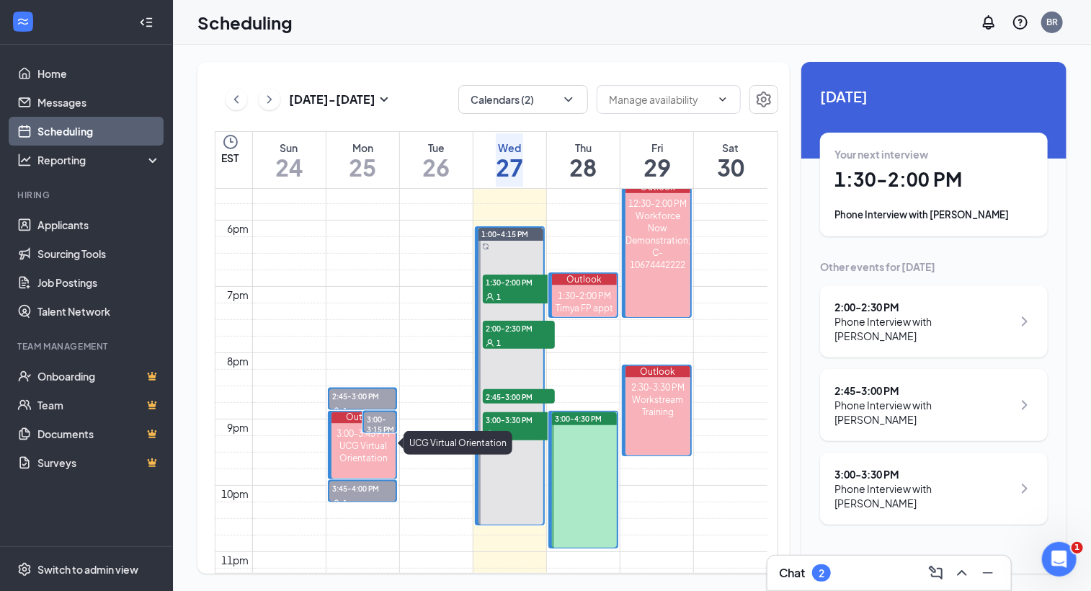
scroll to position [1161, 0]
